Goal: Transaction & Acquisition: Register for event/course

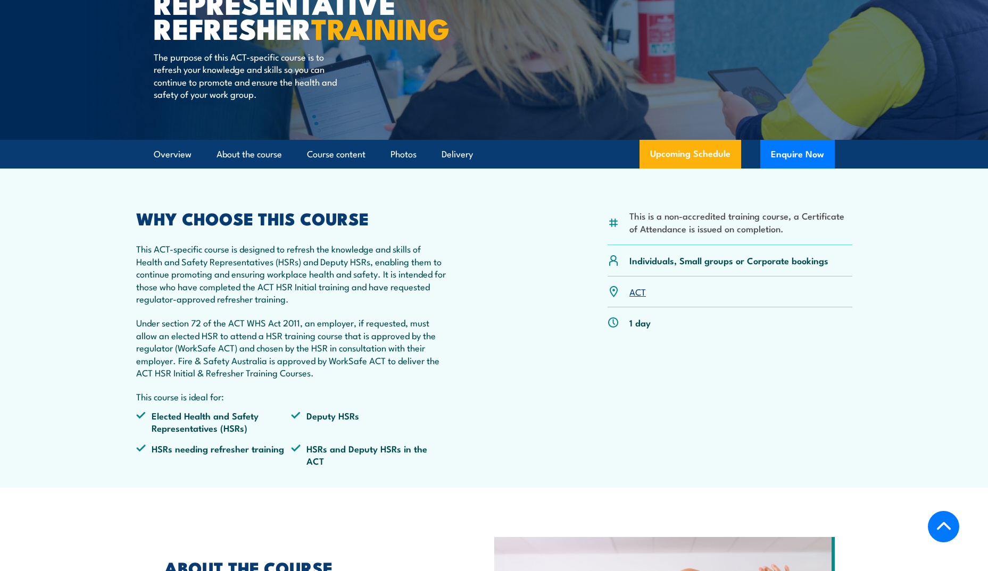
scroll to position [196, 0]
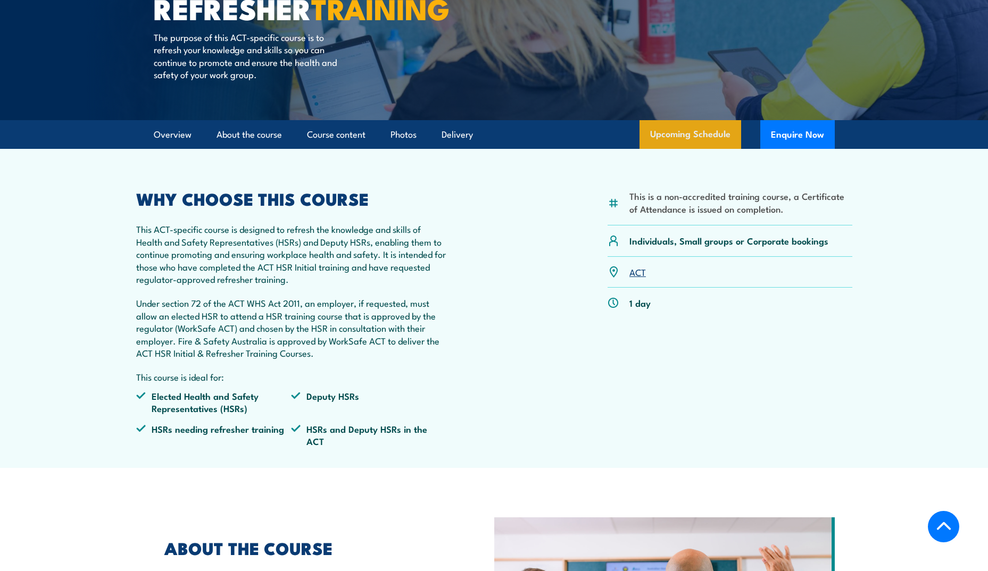
click at [674, 149] on link "Upcoming Schedule" at bounding box center [691, 134] width 102 height 29
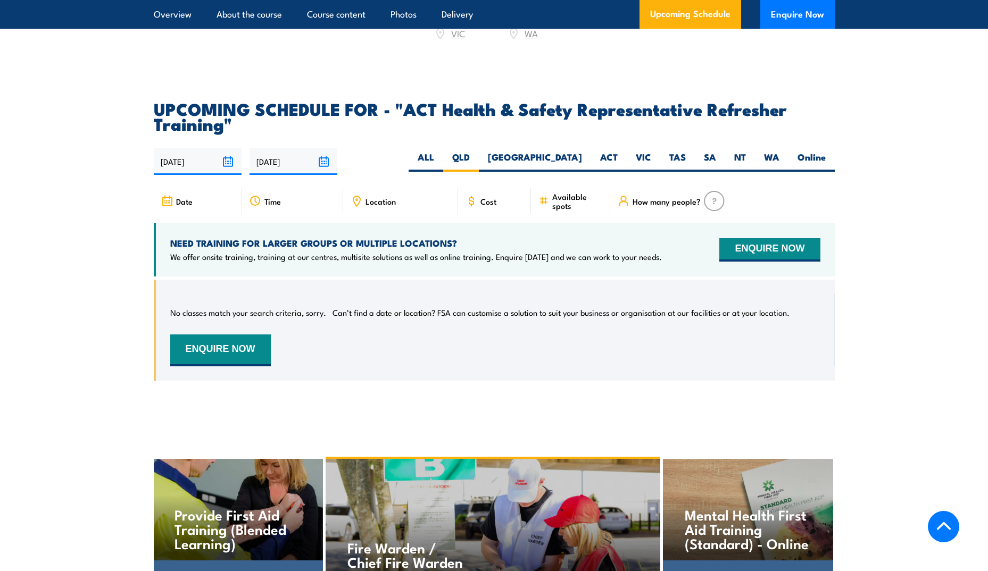
scroll to position [1579, 0]
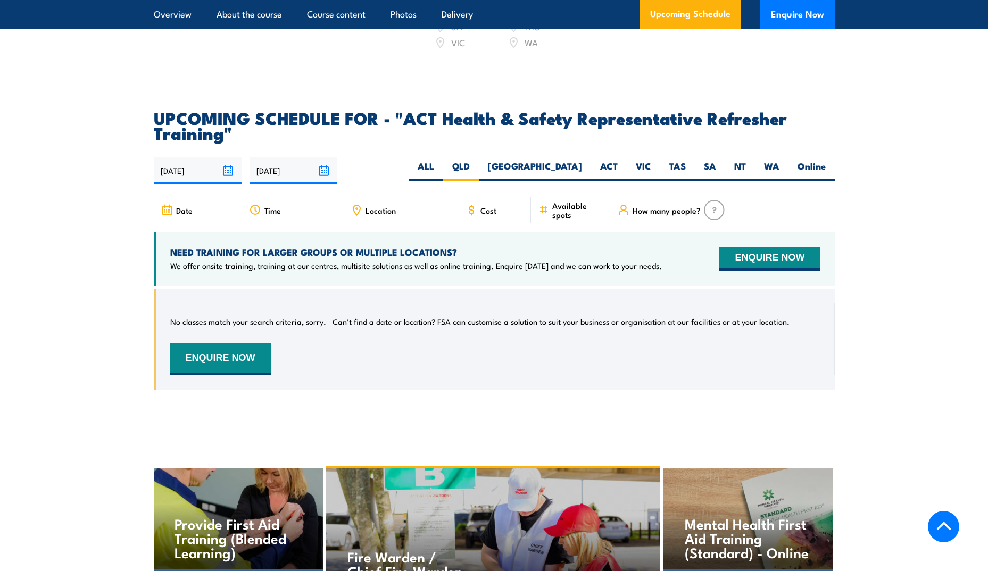
click at [184, 207] on span "Date" at bounding box center [184, 210] width 16 height 9
click at [396, 208] on div "Location" at bounding box center [400, 210] width 115 height 26
click at [380, 209] on span "Location" at bounding box center [381, 210] width 30 height 9
click at [389, 167] on div "29/09/2025 28/03/2026" at bounding box center [494, 170] width 681 height 27
click at [443, 167] on label "ALL" at bounding box center [426, 170] width 35 height 21
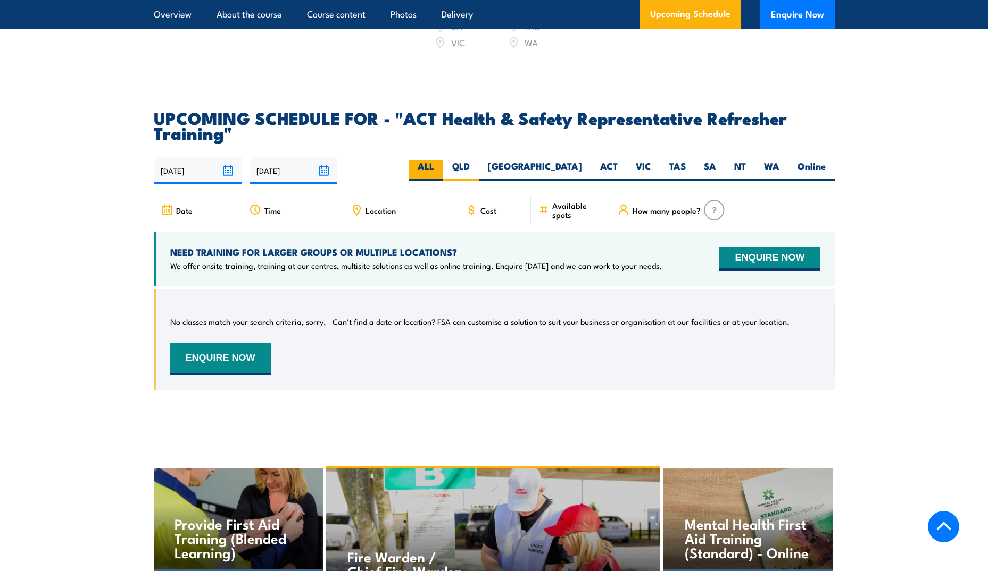
click at [441, 167] on input "ALL" at bounding box center [437, 163] width 7 height 7
radio input "true"
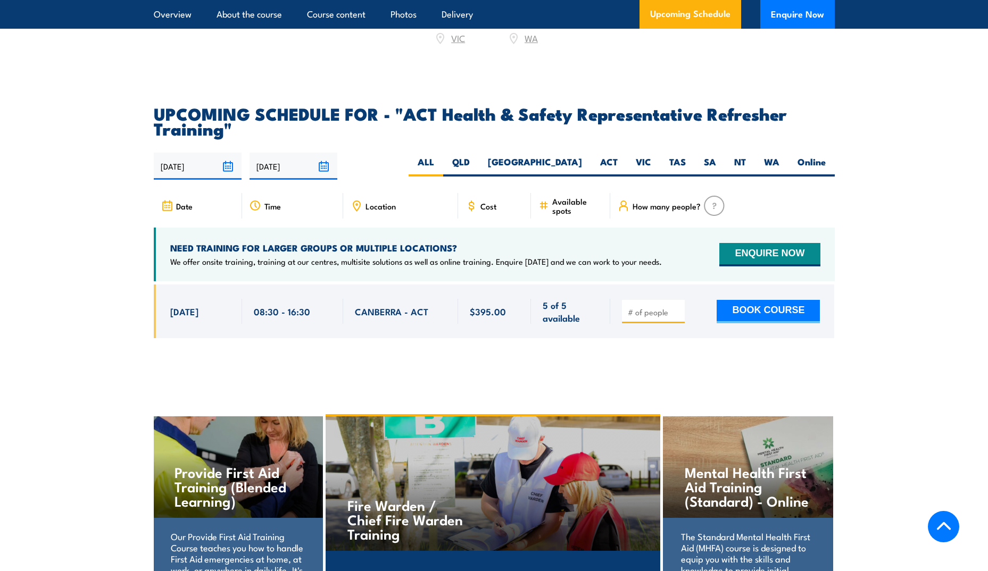
scroll to position [1579, 0]
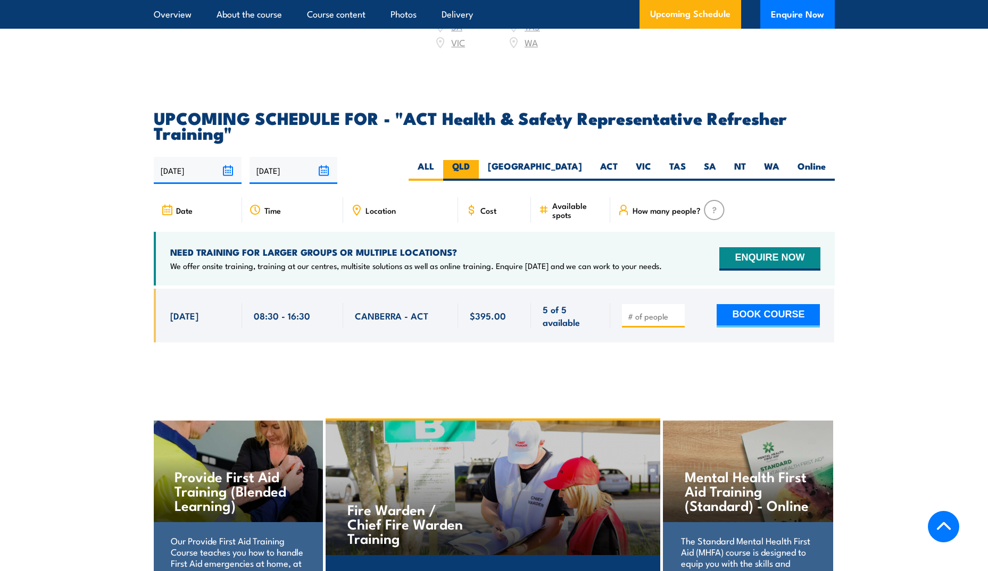
click at [479, 169] on label "QLD" at bounding box center [461, 170] width 36 height 21
click at [477, 167] on input "QLD" at bounding box center [473, 163] width 7 height 7
radio input "true"
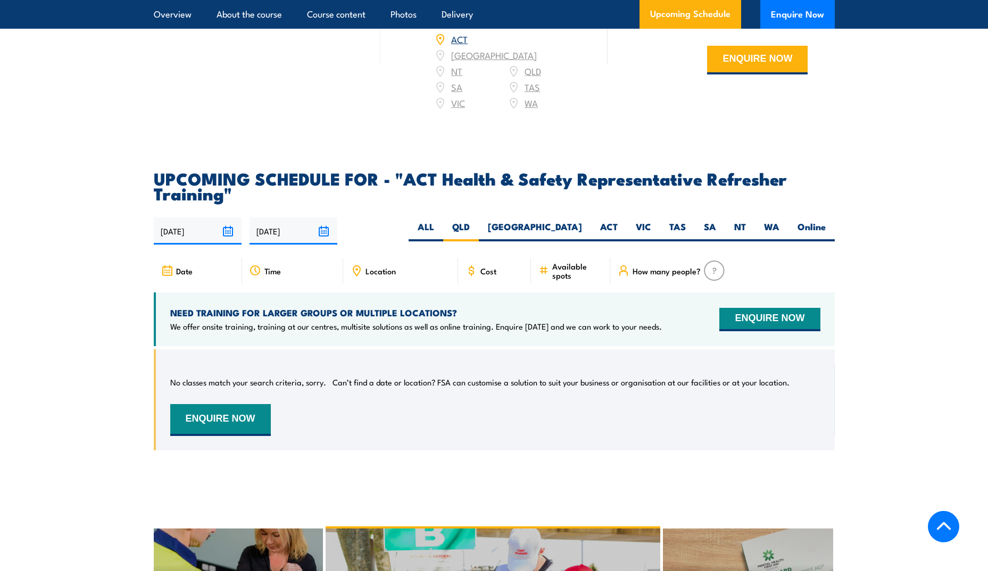
scroll to position [1526, 0]
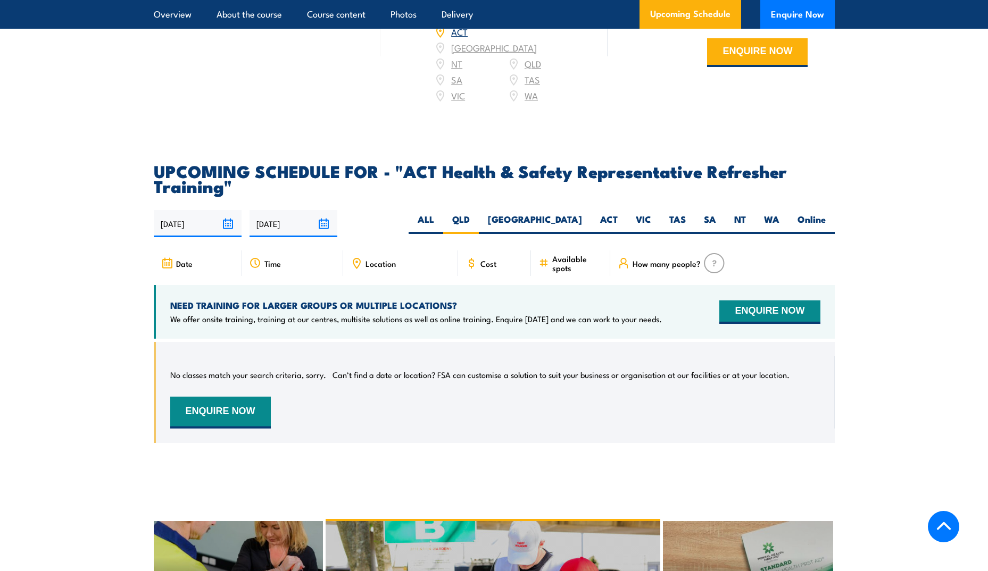
click at [706, 256] on img at bounding box center [714, 263] width 21 height 20
click at [707, 259] on img at bounding box center [714, 263] width 21 height 20
click at [565, 261] on span "Available spots" at bounding box center [577, 263] width 51 height 18
click at [491, 264] on span "Cost" at bounding box center [488, 263] width 16 height 9
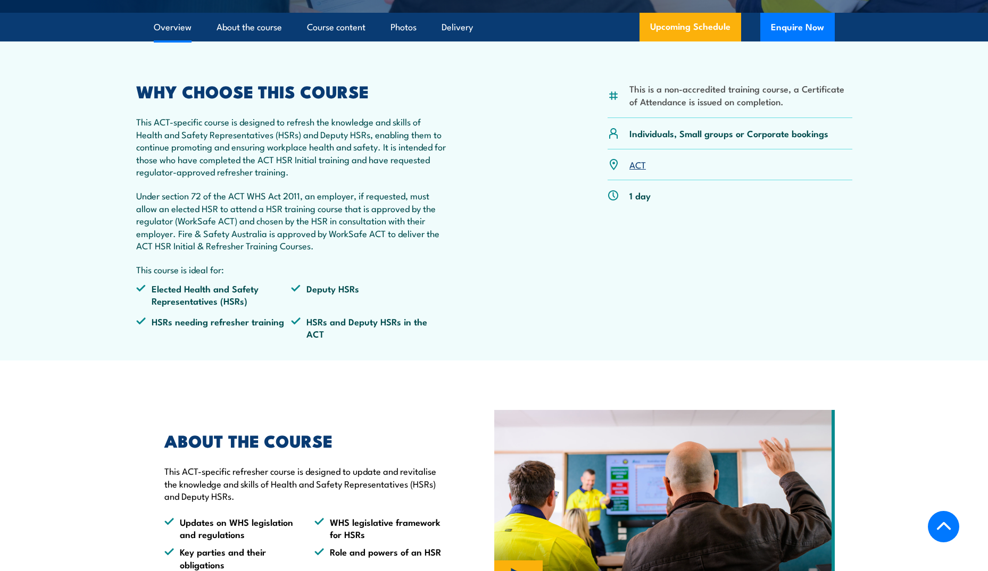
scroll to position [0, 0]
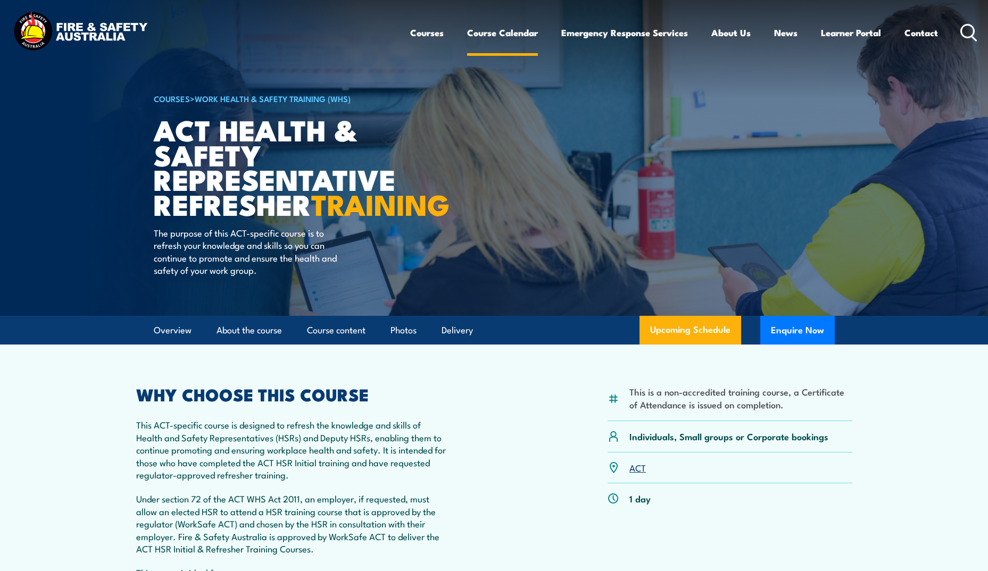
click at [499, 32] on link "Course Calendar" at bounding box center [502, 33] width 71 height 28
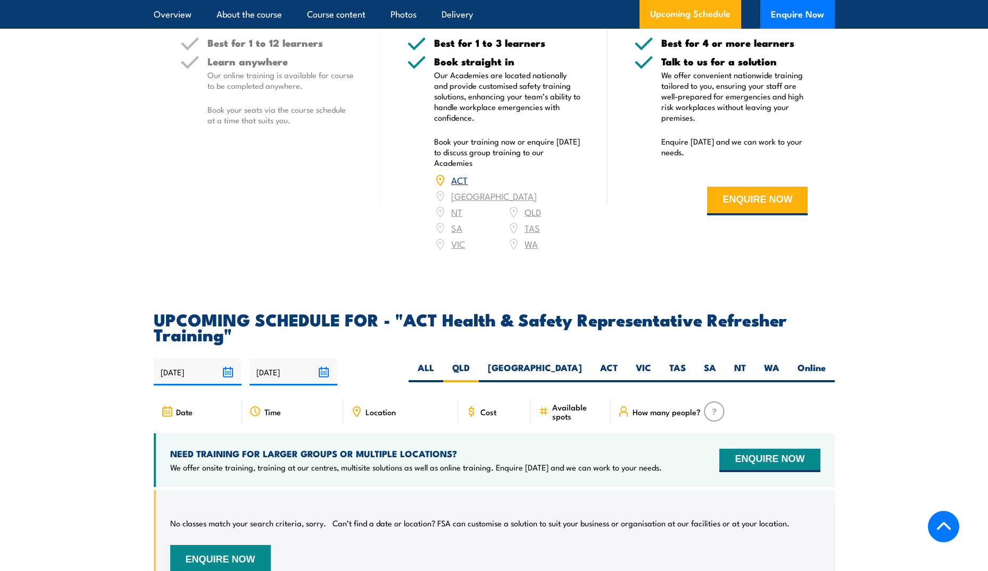
scroll to position [1543, 0]
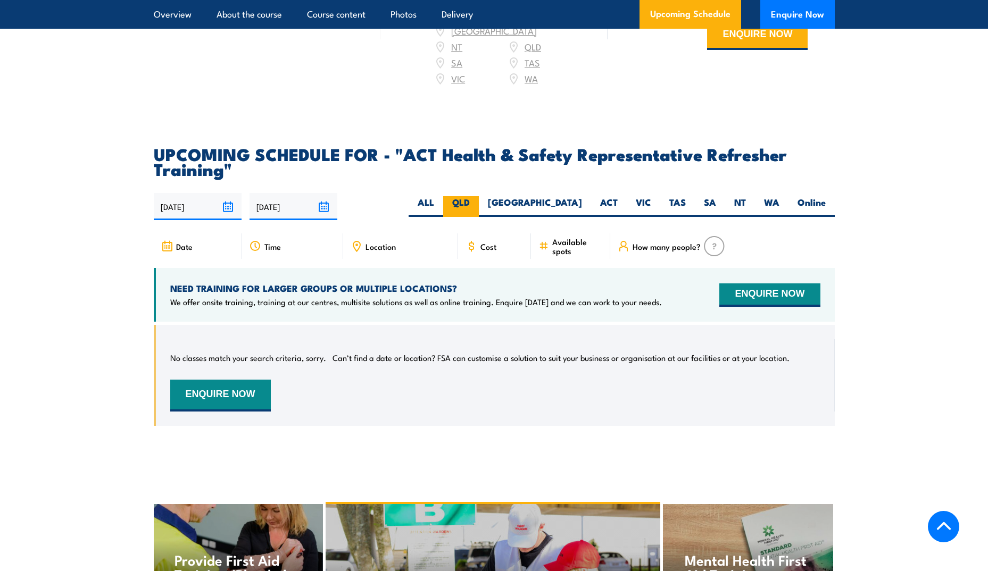
click at [479, 199] on label "QLD" at bounding box center [461, 206] width 36 height 21
click at [477, 199] on input "QLD" at bounding box center [473, 199] width 7 height 7
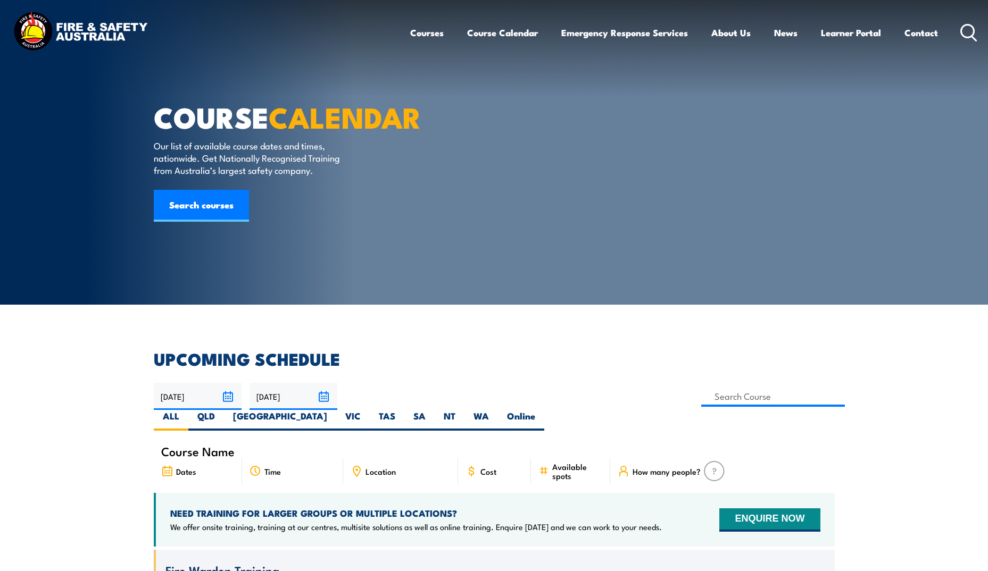
click at [194, 447] on span "Course Name" at bounding box center [197, 451] width 73 height 9
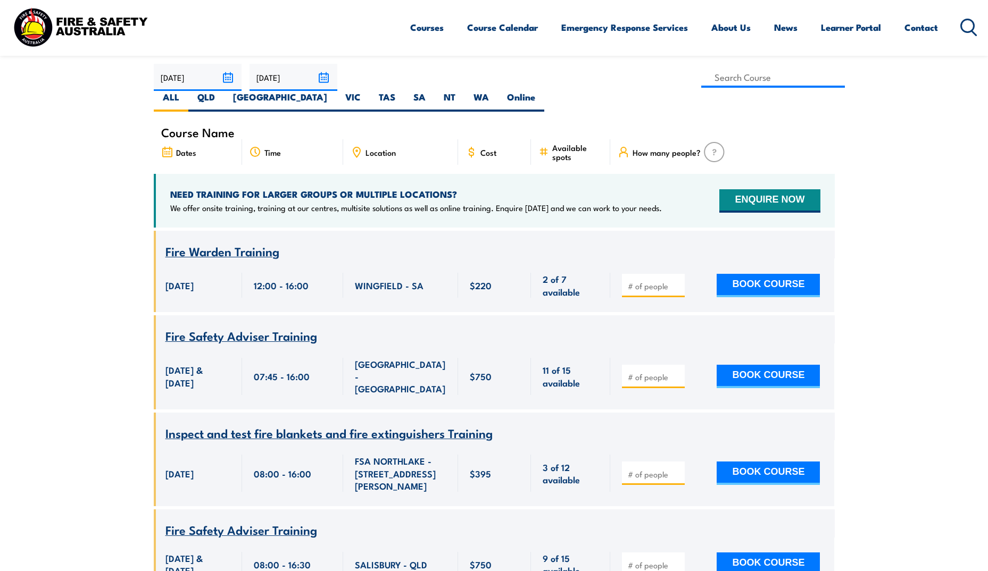
scroll to position [106, 0]
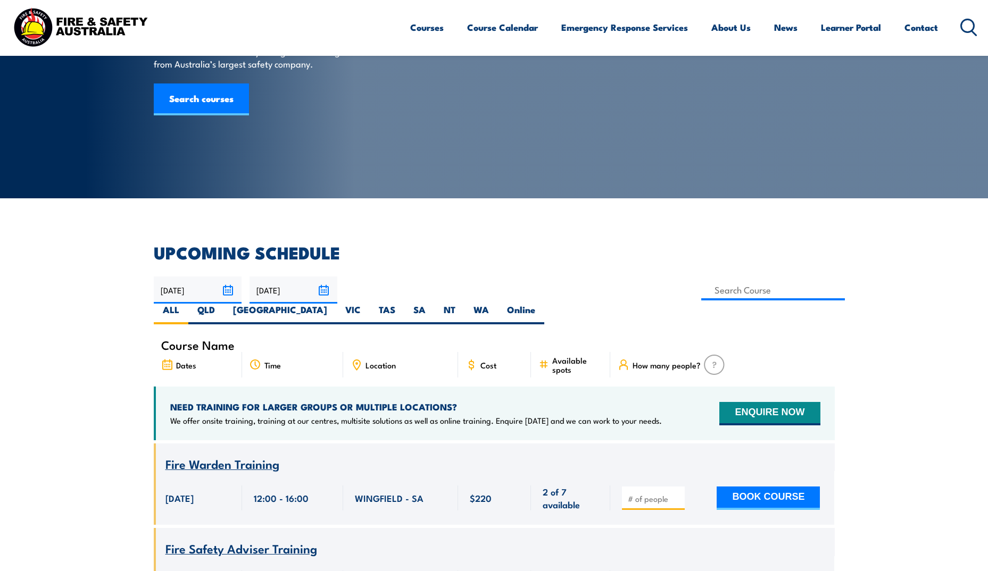
click at [228, 294] on input "29/09/2025" at bounding box center [198, 290] width 88 height 27
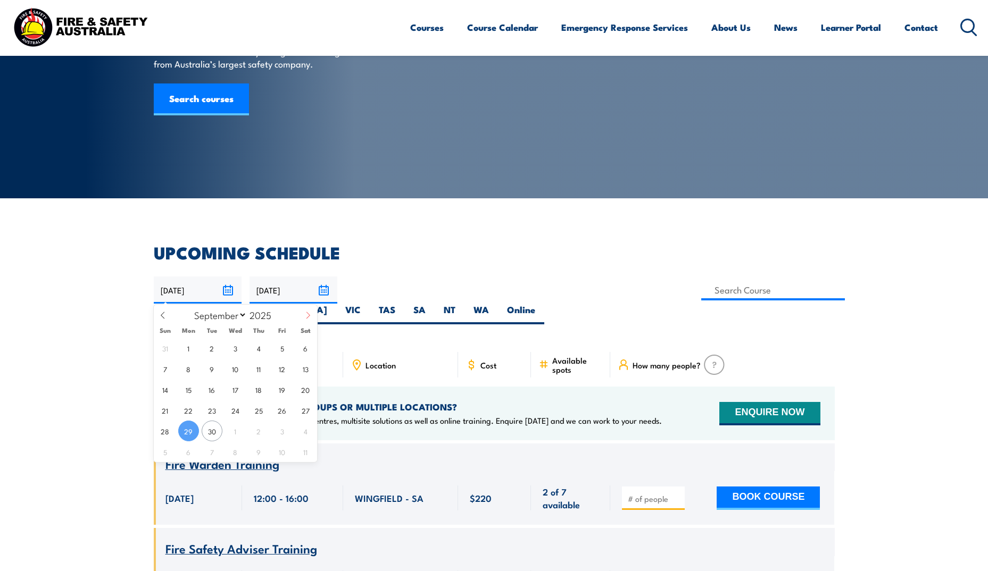
click at [310, 313] on icon at bounding box center [307, 315] width 7 height 7
select select "10"
click at [210, 404] on span "18" at bounding box center [212, 410] width 21 height 21
type input "18/11/2025"
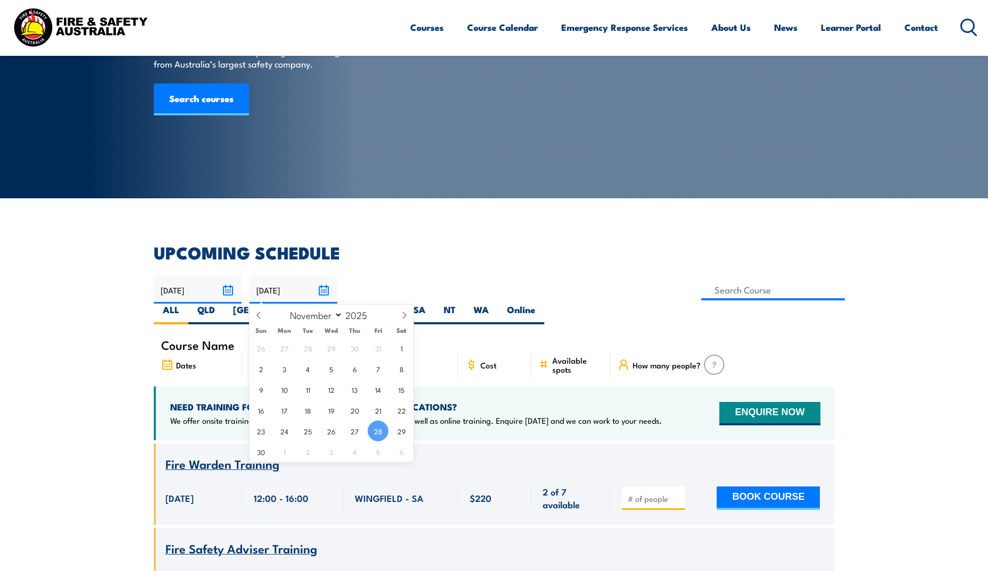
click at [329, 284] on input "28/11/2025" at bounding box center [294, 290] width 88 height 27
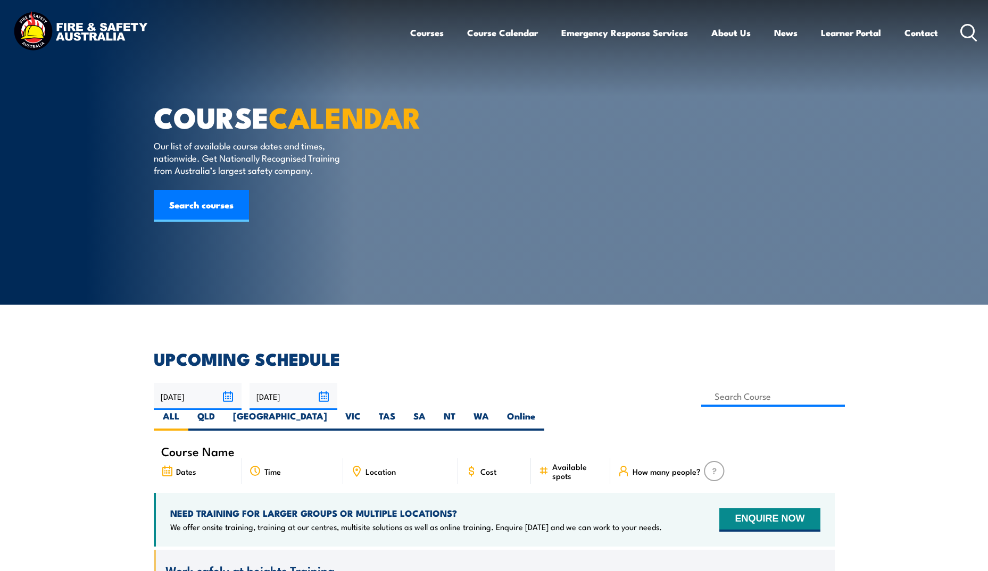
click at [317, 394] on input "28/11/2025" at bounding box center [294, 396] width 88 height 27
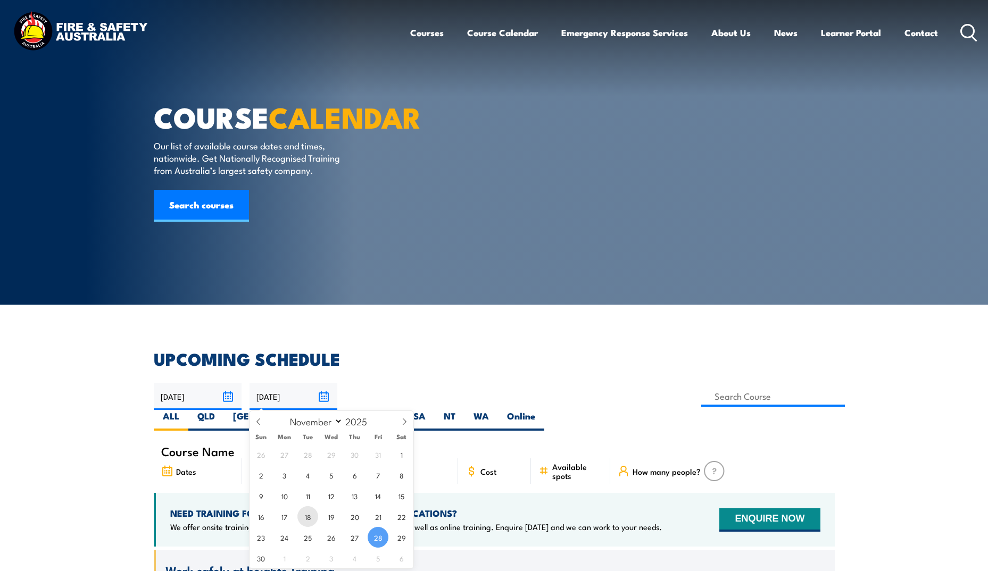
click at [307, 520] on span "18" at bounding box center [307, 517] width 21 height 21
type input "18/11/2025"
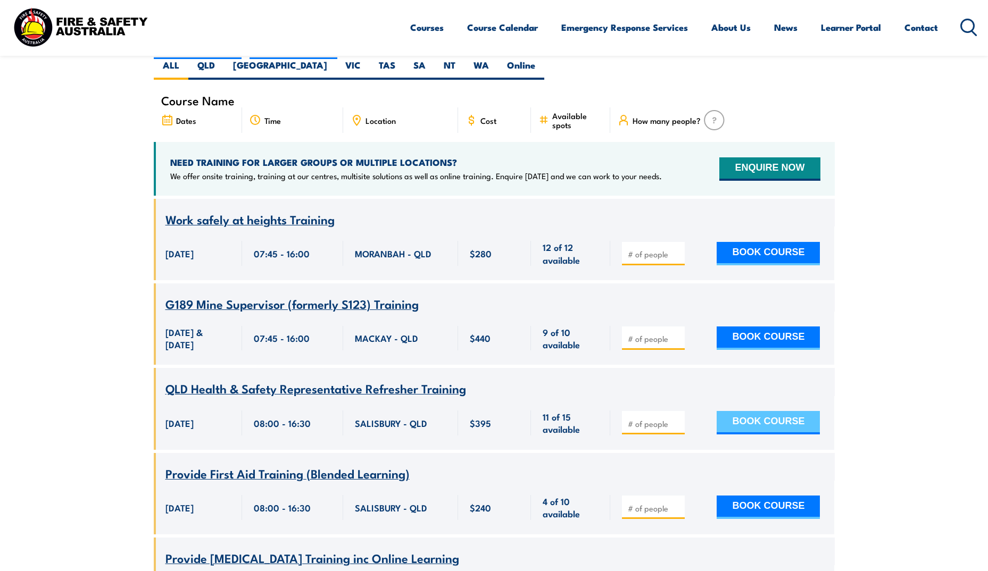
click at [750, 416] on button "BOOK COURSE" at bounding box center [768, 422] width 103 height 23
type input "1"
click at [676, 419] on input "1" at bounding box center [654, 424] width 53 height 11
click at [758, 420] on button "BOOK COURSE" at bounding box center [768, 422] width 103 height 23
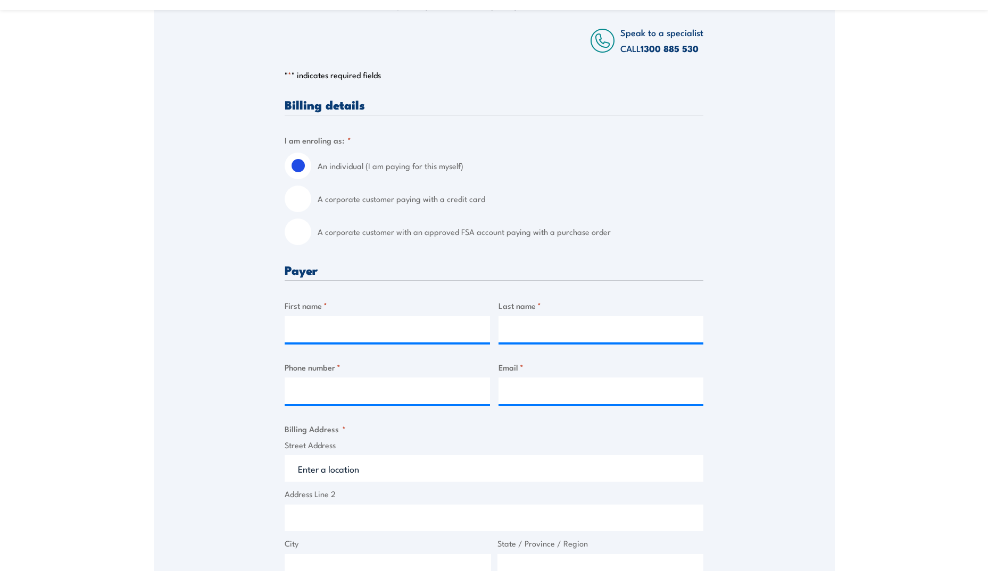
scroll to position [213, 0]
click at [330, 331] on input "First name *" at bounding box center [387, 329] width 205 height 27
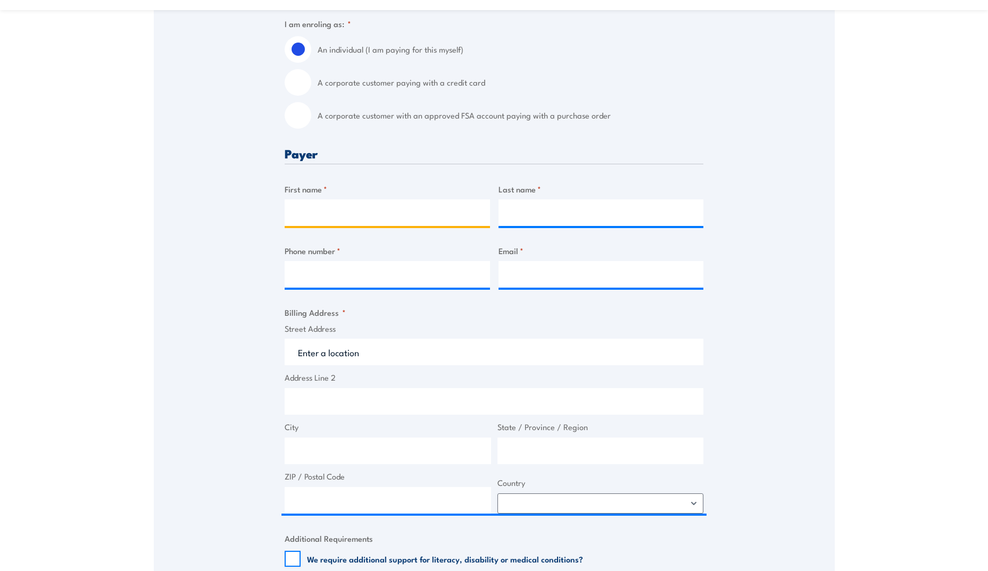
scroll to position [319, 0]
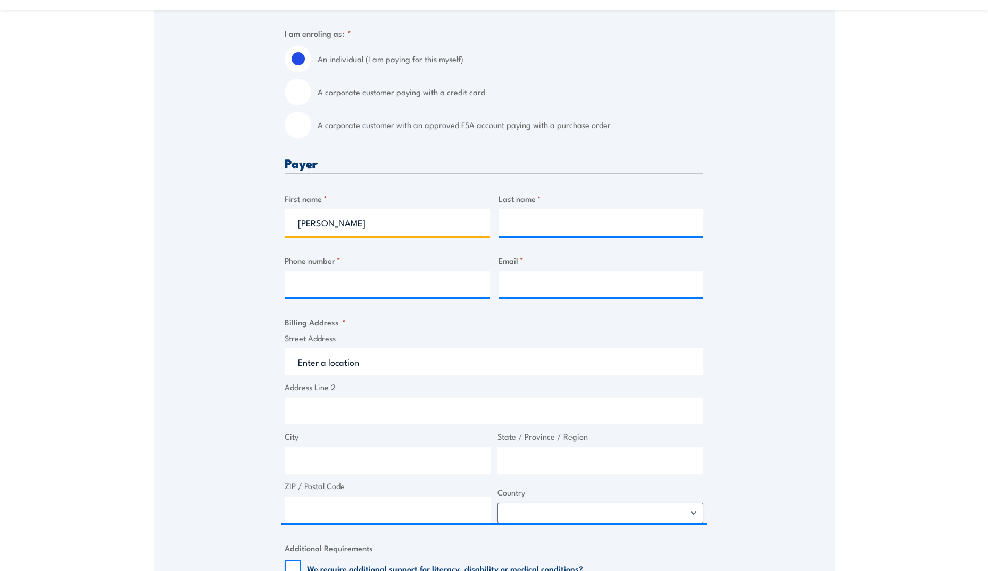
type input "[PERSON_NAME]"
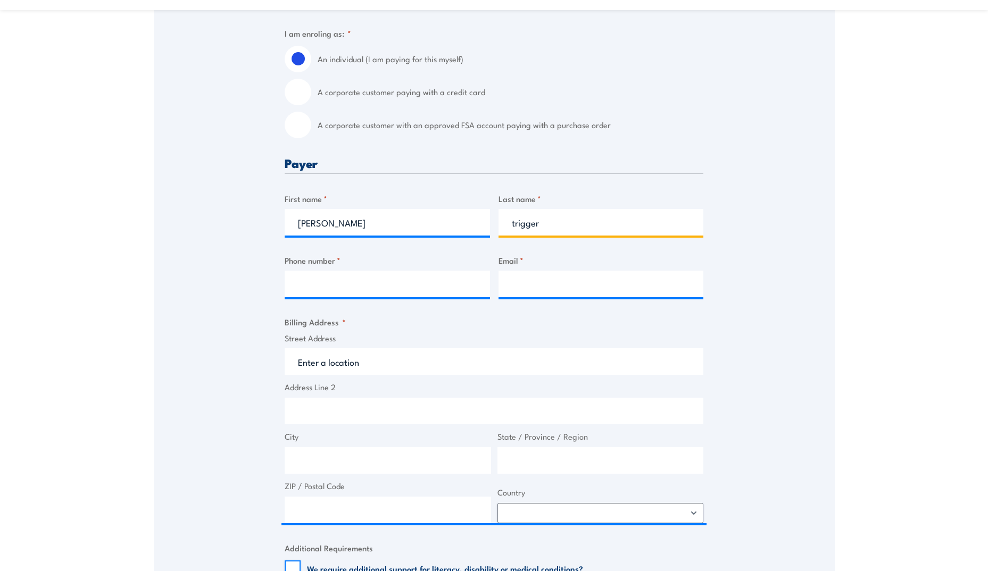
click at [509, 226] on input "trigger" at bounding box center [601, 222] width 205 height 27
type input "Trigger"
click at [354, 300] on div "Billing details I am enroling as: * An individual (I am paying for this myself)…" at bounding box center [494, 572] width 419 height 1163
click at [354, 286] on input "Phone number *" at bounding box center [387, 284] width 205 height 27
click at [350, 284] on input "Phone number *" at bounding box center [387, 284] width 205 height 27
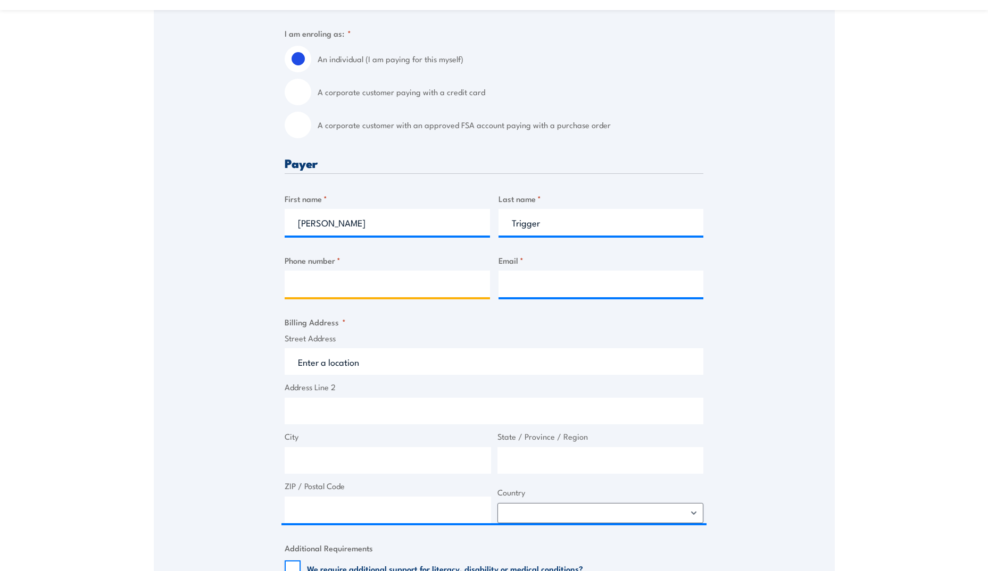
paste input "0434 604 453"
type input "0434 604 453"
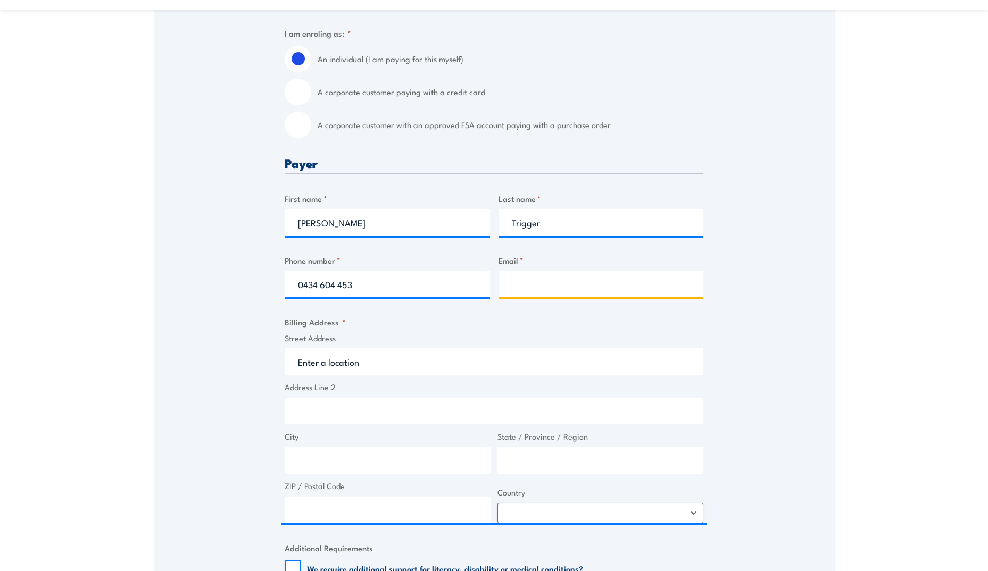
click at [537, 285] on input "Email *" at bounding box center [601, 284] width 205 height 27
click at [539, 291] on input "Email *" at bounding box center [601, 284] width 205 height 27
paste input "0434 604 453"
drag, startPoint x: 581, startPoint y: 285, endPoint x: 417, endPoint y: 284, distance: 164.4
click at [417, 284] on div "Billing details I am enroling as: * An individual (I am paying for this myself)…" at bounding box center [494, 572] width 419 height 1163
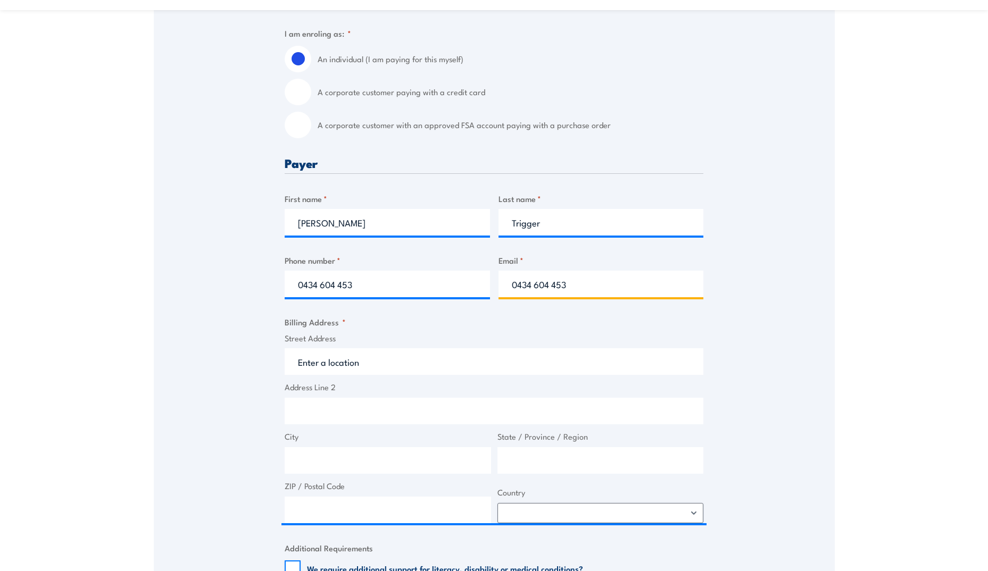
click at [561, 278] on input "0434 604 453" at bounding box center [601, 284] width 205 height 27
drag, startPoint x: 576, startPoint y: 287, endPoint x: 447, endPoint y: 286, distance: 128.2
click at [447, 286] on div "Billing details I am enroling as: * An individual (I am paying for this myself)…" at bounding box center [494, 572] width 419 height 1163
paste input "[PERSON_NAME][EMAIL_ADDRESS][DOMAIN_NAME]"
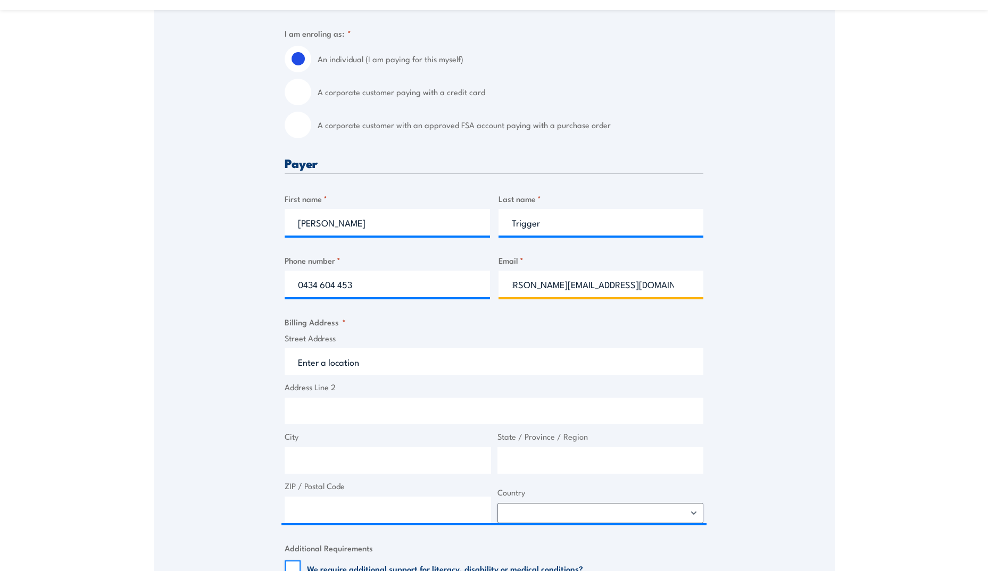
type input "[PERSON_NAME][EMAIL_ADDRESS][DOMAIN_NAME]"
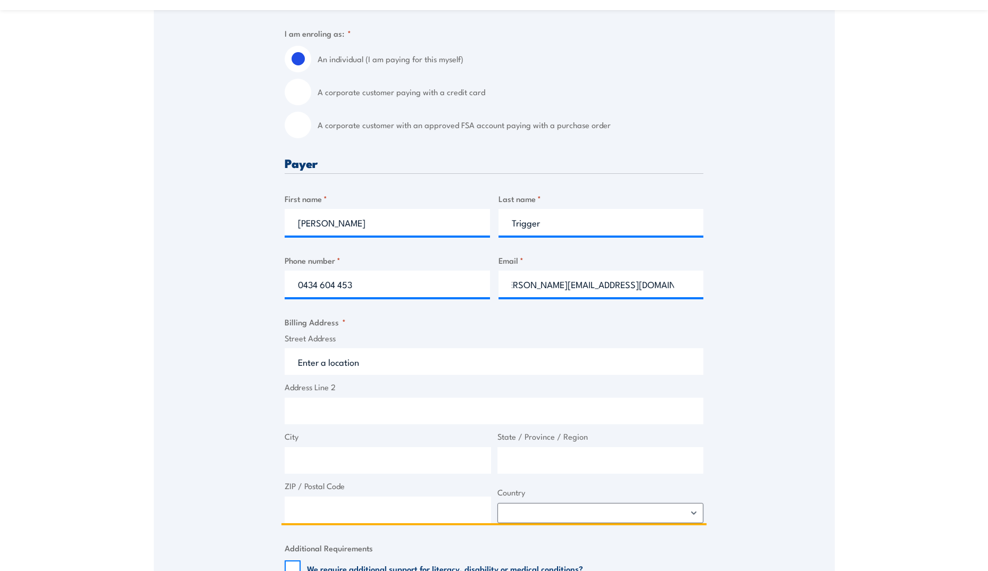
scroll to position [0, 0]
click at [456, 368] on input "Street Address" at bounding box center [494, 362] width 419 height 27
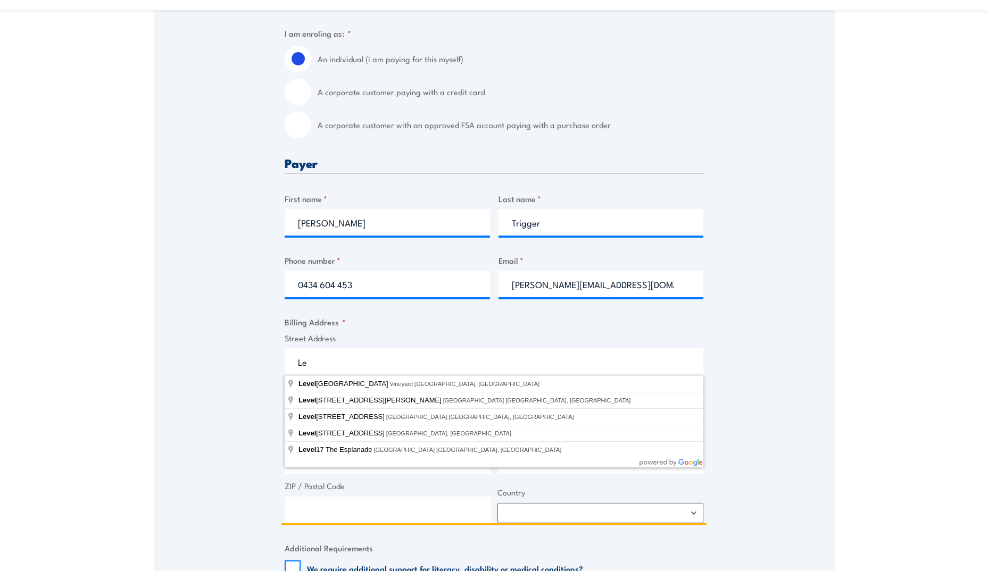
type input "L"
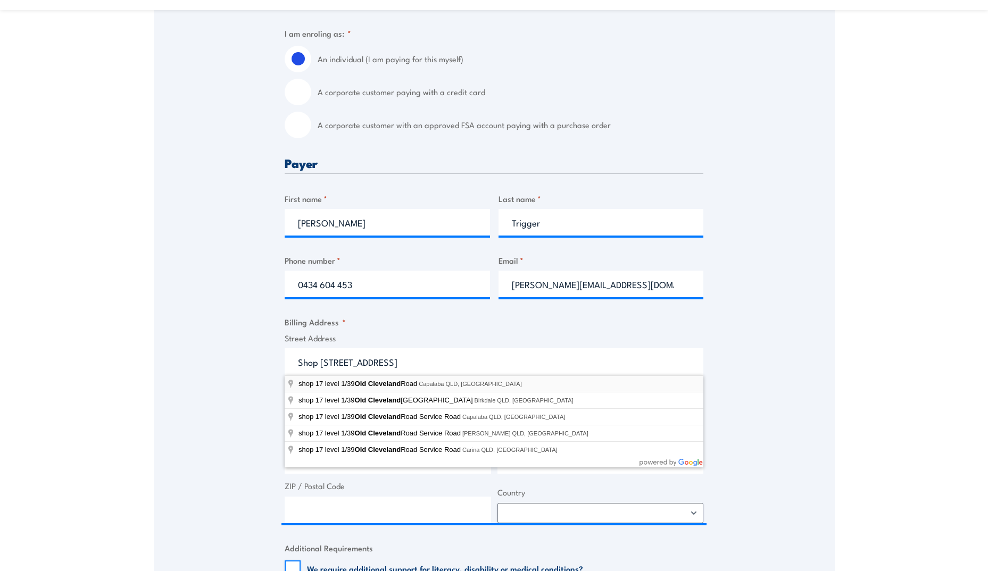
type input "shop [STREET_ADDRESS]"
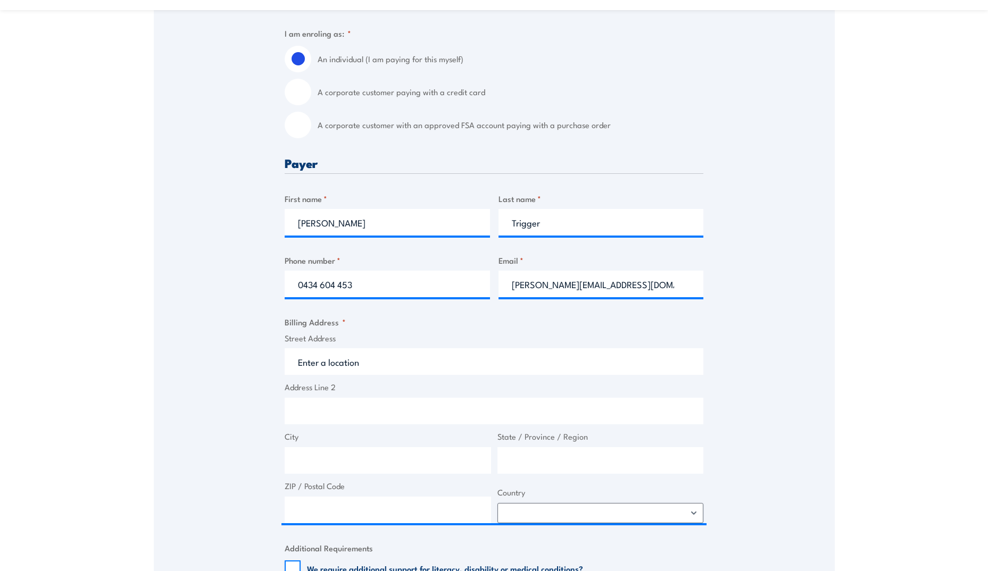
type input "[STREET_ADDRESS]"
type input "Capalaba"
type input "[GEOGRAPHIC_DATA]"
type input "4157"
select select "[GEOGRAPHIC_DATA]"
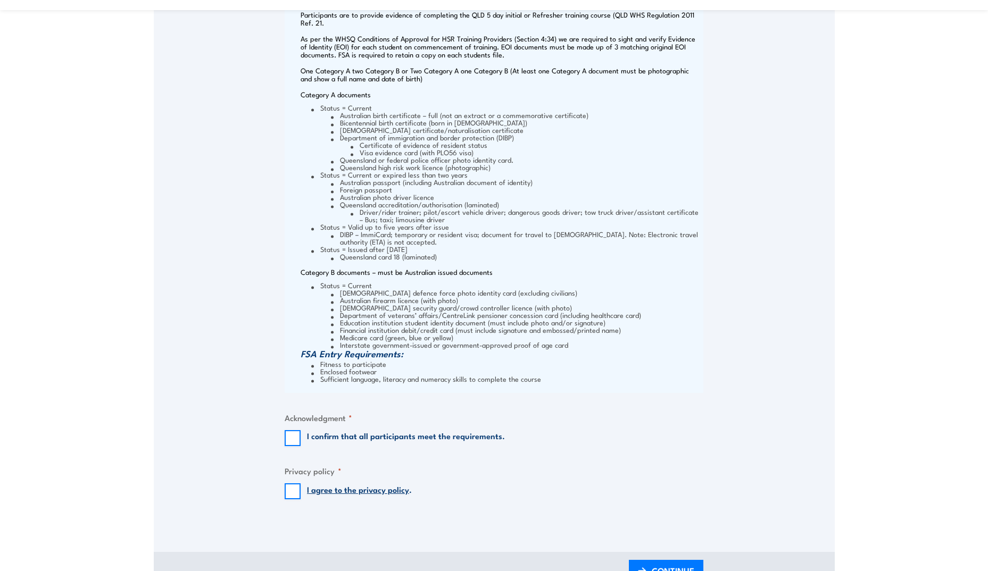
scroll to position [958, 0]
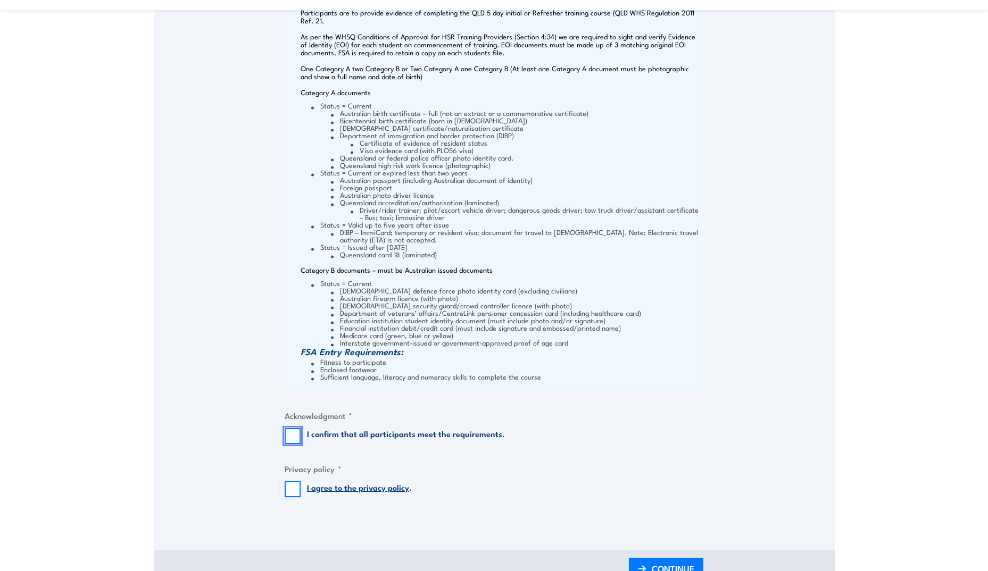
click at [289, 435] on input "I confirm that all participants meet the requirements." at bounding box center [293, 436] width 16 height 16
checkbox input "true"
click at [292, 489] on input "I agree to the privacy policy ." at bounding box center [293, 490] width 16 height 16
checkbox input "true"
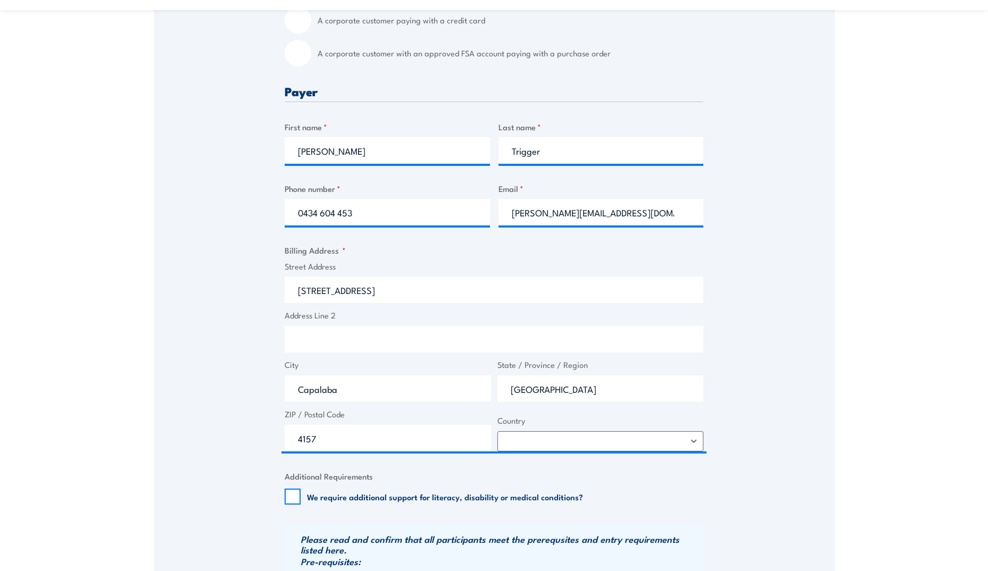
scroll to position [372, 0]
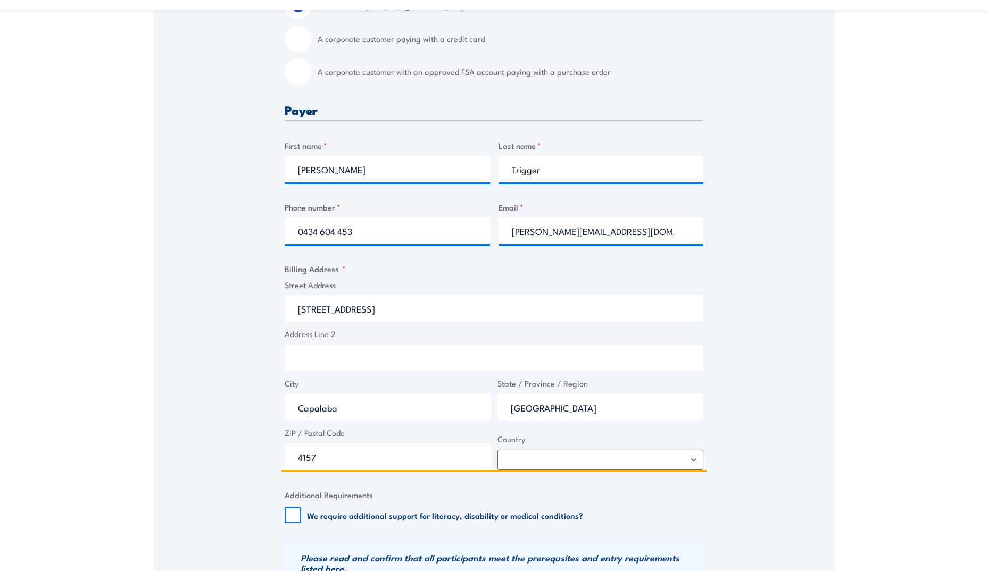
click at [297, 309] on input "[STREET_ADDRESS]" at bounding box center [494, 308] width 419 height 27
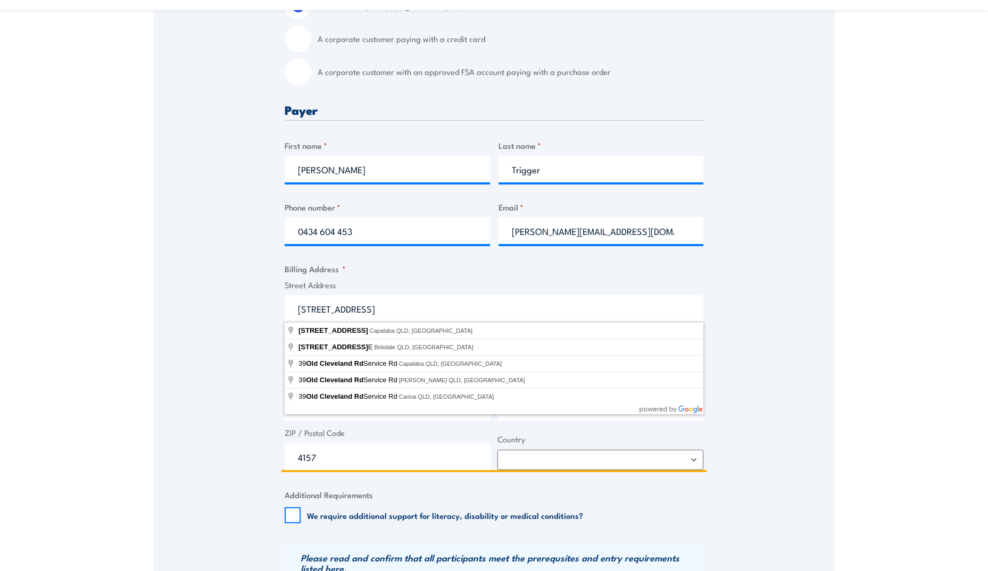
click at [296, 309] on input "[STREET_ADDRESS]" at bounding box center [494, 308] width 419 height 27
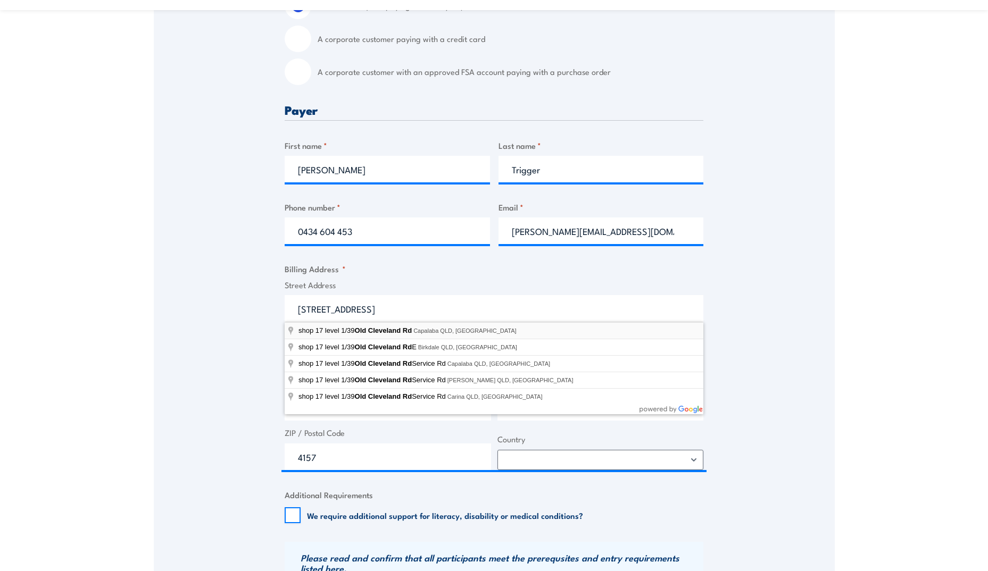
type input "shop 17 level [STREET_ADDRESS]"
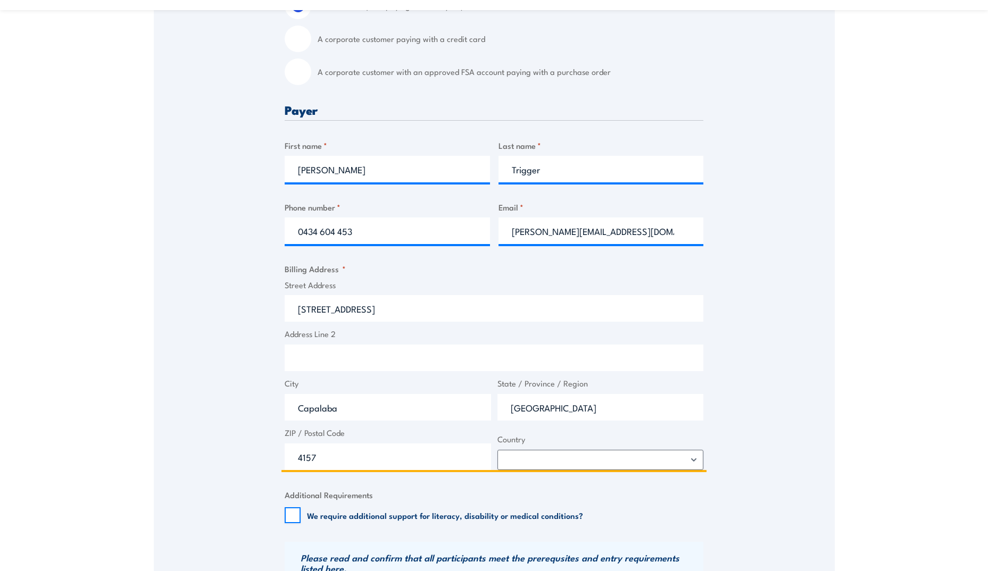
drag, startPoint x: 386, startPoint y: 313, endPoint x: 225, endPoint y: 304, distance: 161.4
click at [225, 304] on div "Speak to a specialist CALL [PHONE_NUMBER] CALL [PHONE_NUMBER] " * " indicates r…" at bounding box center [494, 466] width 681 height 1279
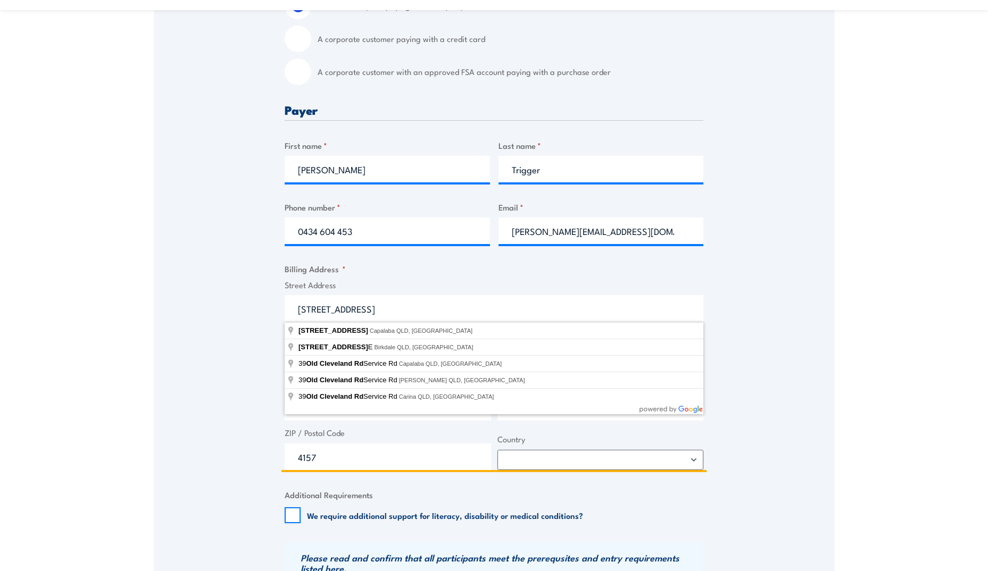
click at [327, 305] on input "[STREET_ADDRESS]" at bounding box center [494, 308] width 419 height 27
drag, startPoint x: 392, startPoint y: 309, endPoint x: 189, endPoint y: 309, distance: 202.7
click at [189, 309] on div "Speak to a specialist CALL [PHONE_NUMBER] CALL [PHONE_NUMBER] " * " indicates r…" at bounding box center [494, 466] width 681 height 1279
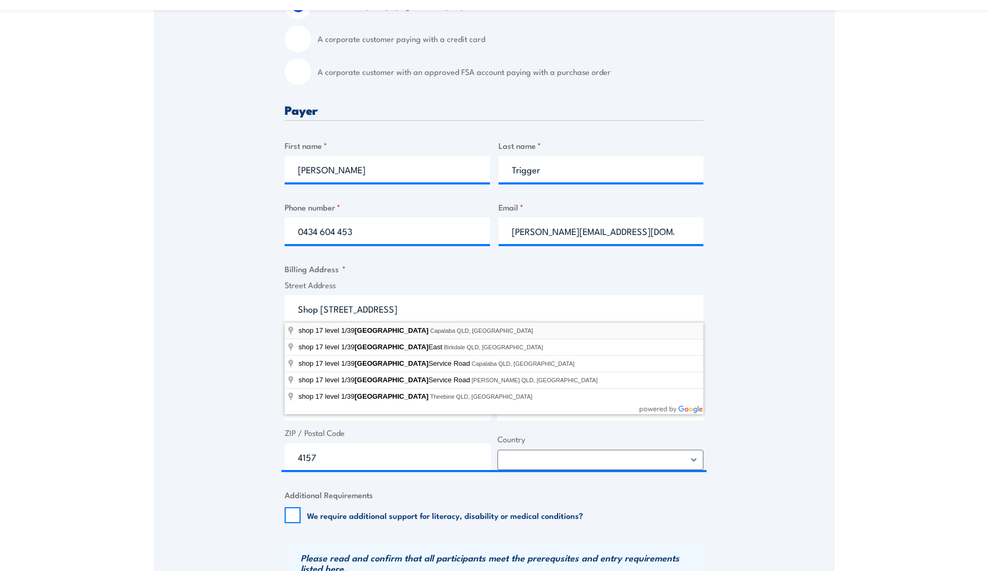
type input "shop [STREET_ADDRESS]"
type input "[STREET_ADDRESS]"
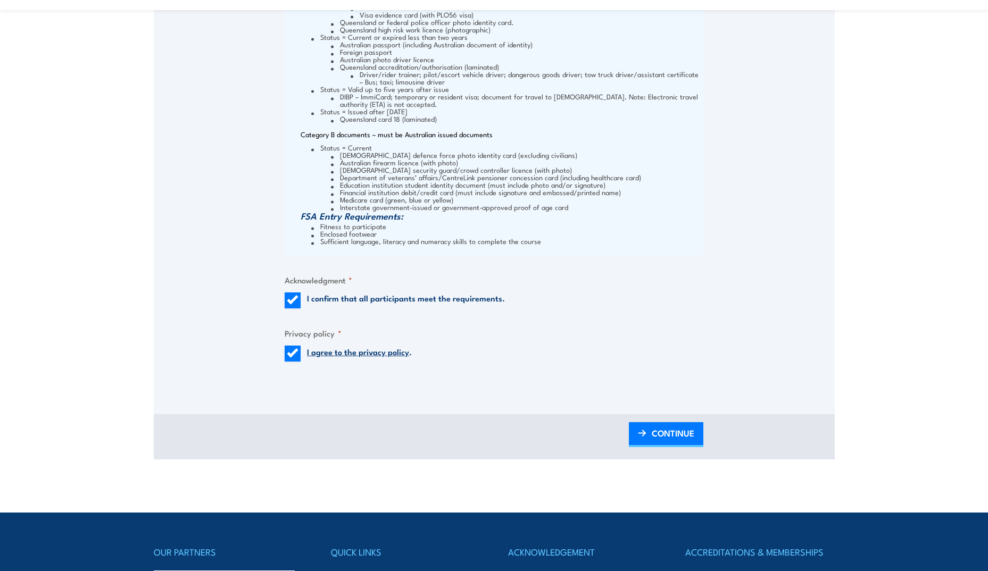
scroll to position [1117, 0]
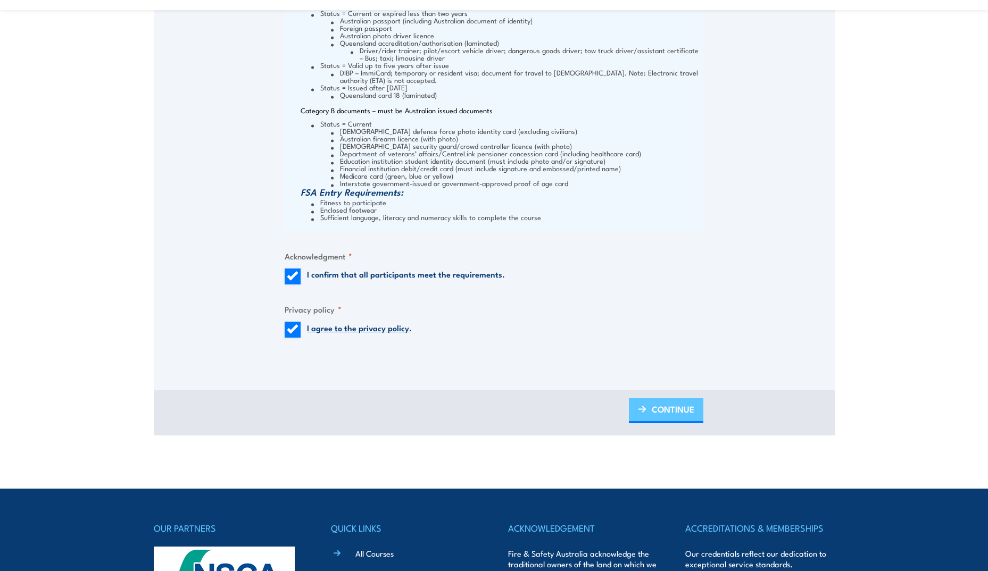
click at [671, 411] on span "CONTINUE" at bounding box center [673, 409] width 43 height 28
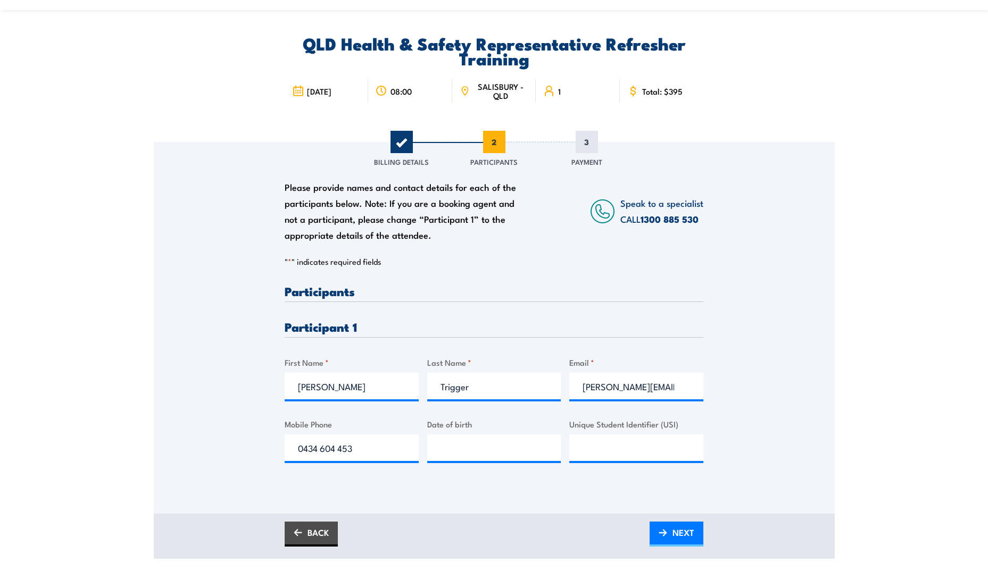
scroll to position [213, 0]
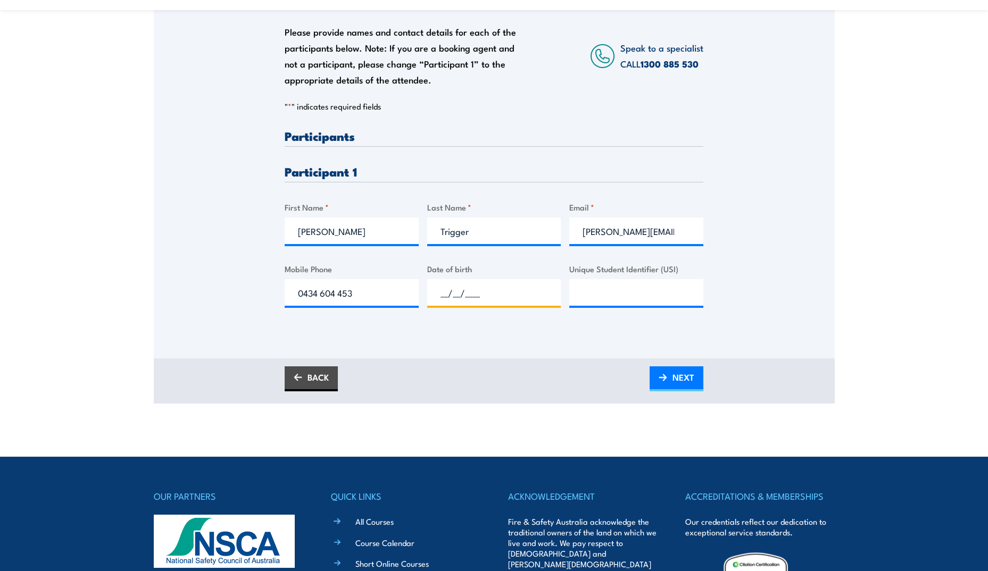
click at [480, 298] on input "__/__/____" at bounding box center [494, 292] width 134 height 27
type input "[DATE]"
click at [703, 301] on div "Please provide names and contact details for each of the participants below. No…" at bounding box center [494, 158] width 681 height 342
click at [678, 302] on input "Unique Student Identifier (USI)" at bounding box center [636, 292] width 134 height 27
paste input "HZE9S8KM7F"
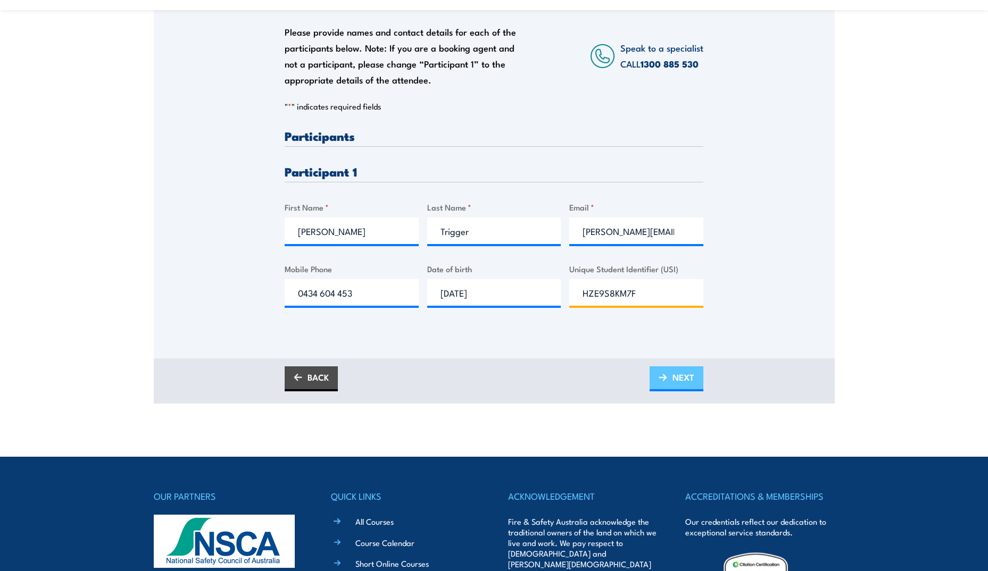
type input "HZE9S8KM7F"
click at [684, 372] on span "NEXT" at bounding box center [684, 377] width 22 height 28
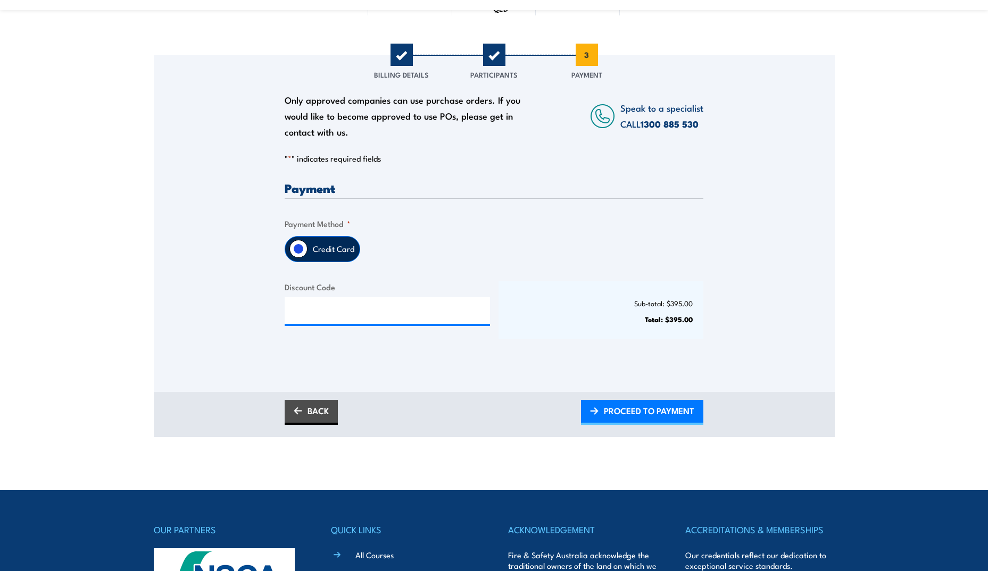
scroll to position [160, 0]
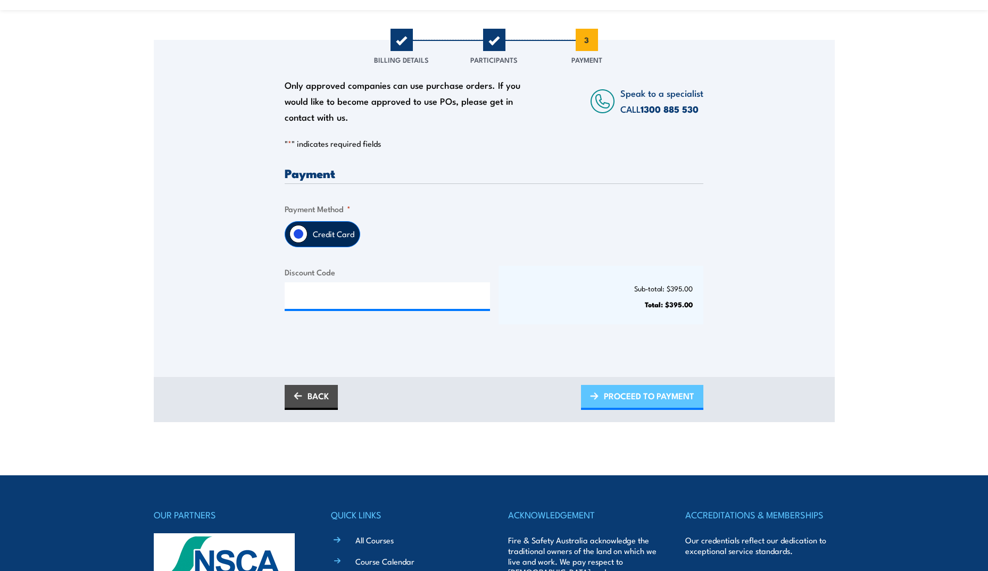
click at [627, 393] on span "PROCEED TO PAYMENT" at bounding box center [649, 396] width 90 height 28
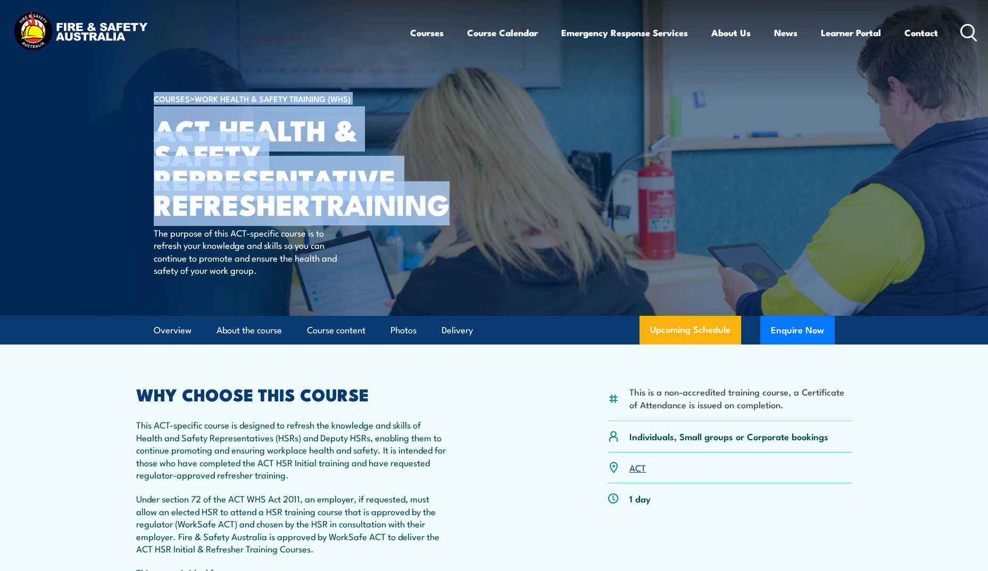
drag, startPoint x: 290, startPoint y: 233, endPoint x: 150, endPoint y: 144, distance: 165.5
click at [150, 144] on section "COURSES > Work Health & Safety Training (WHS) ACT Health & Safety Representativ…" at bounding box center [494, 158] width 988 height 316
copy section "COURSES > Work Health & Safety Training (WHS) ACT Health & Safety Representativ…"
